Goal: Transaction & Acquisition: Subscribe to service/newsletter

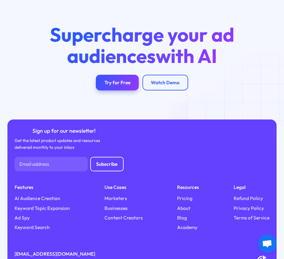
scroll to position [2336, 0]
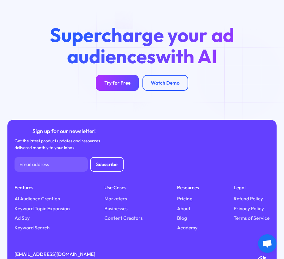
click at [117, 80] on div "Try for Free" at bounding box center [117, 83] width 26 height 6
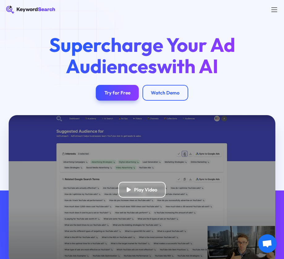
scroll to position [0, 0]
click at [170, 95] on div "Watch Demo" at bounding box center [165, 93] width 29 height 6
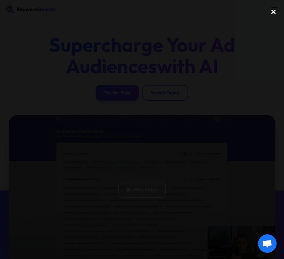
click at [274, 13] on div "close lightbox" at bounding box center [273, 12] width 21 height 14
